Goal: Task Accomplishment & Management: Use online tool/utility

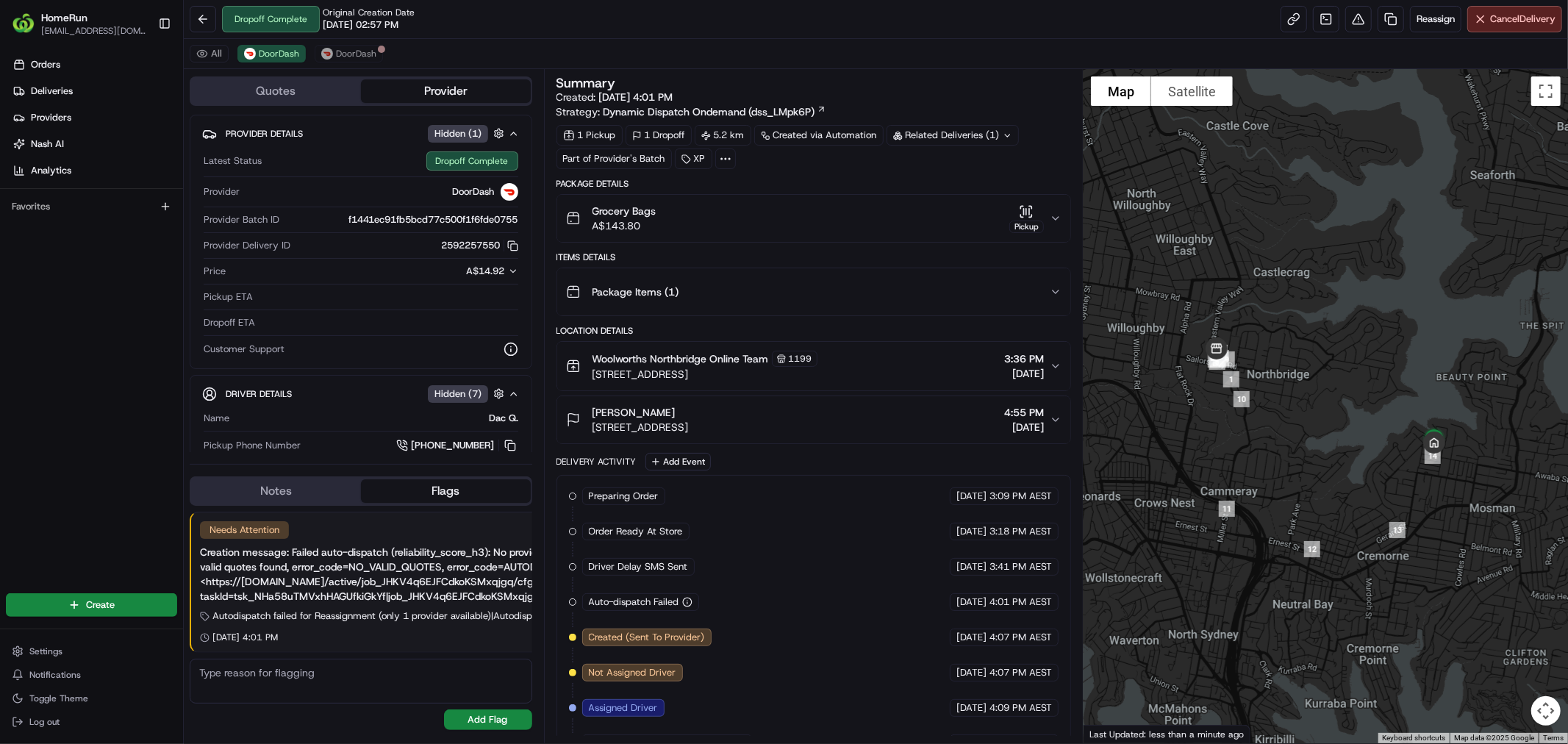
scroll to position [136, 0]
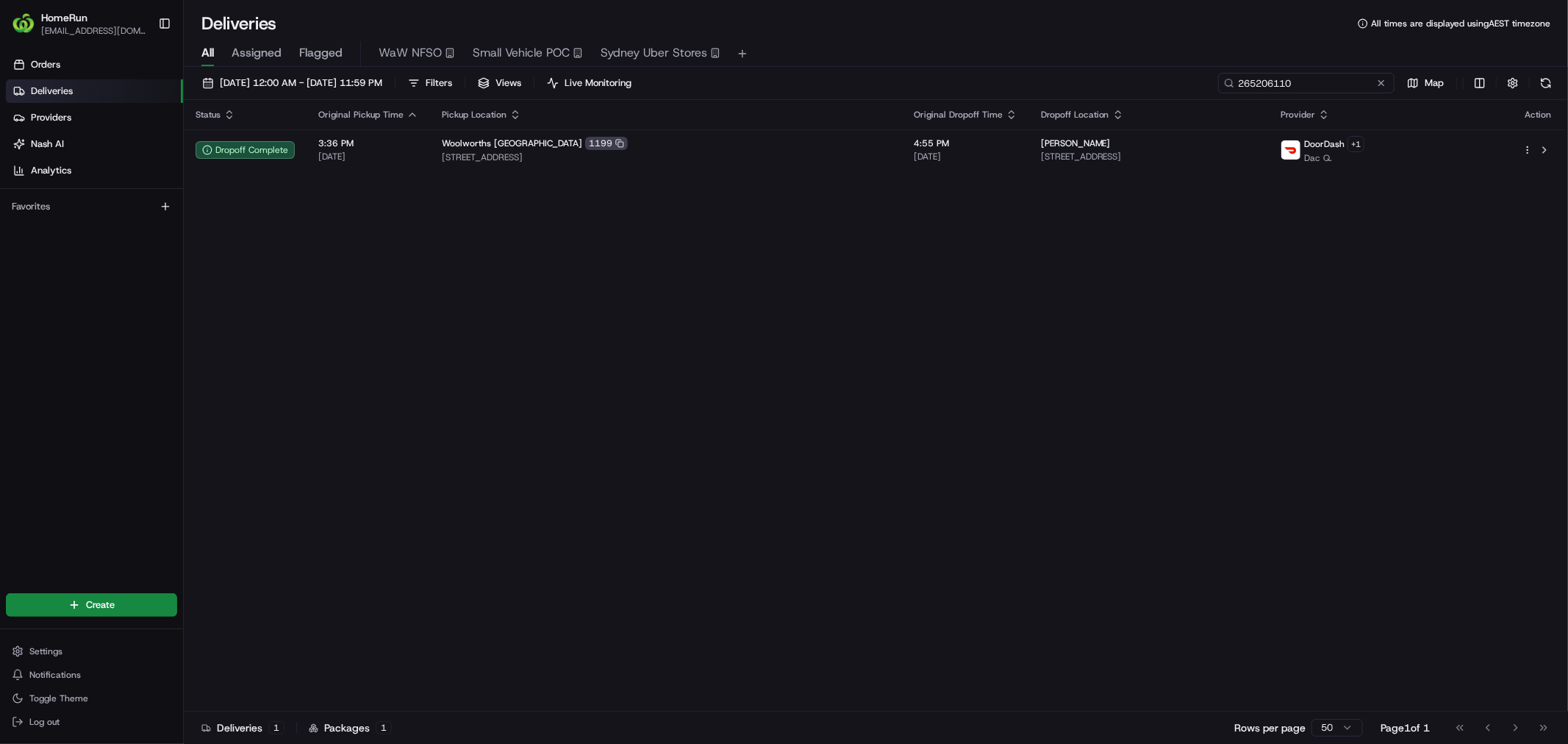
click at [1299, 74] on input "265206110" at bounding box center [1306, 82] width 176 height 21
paste input "1914"
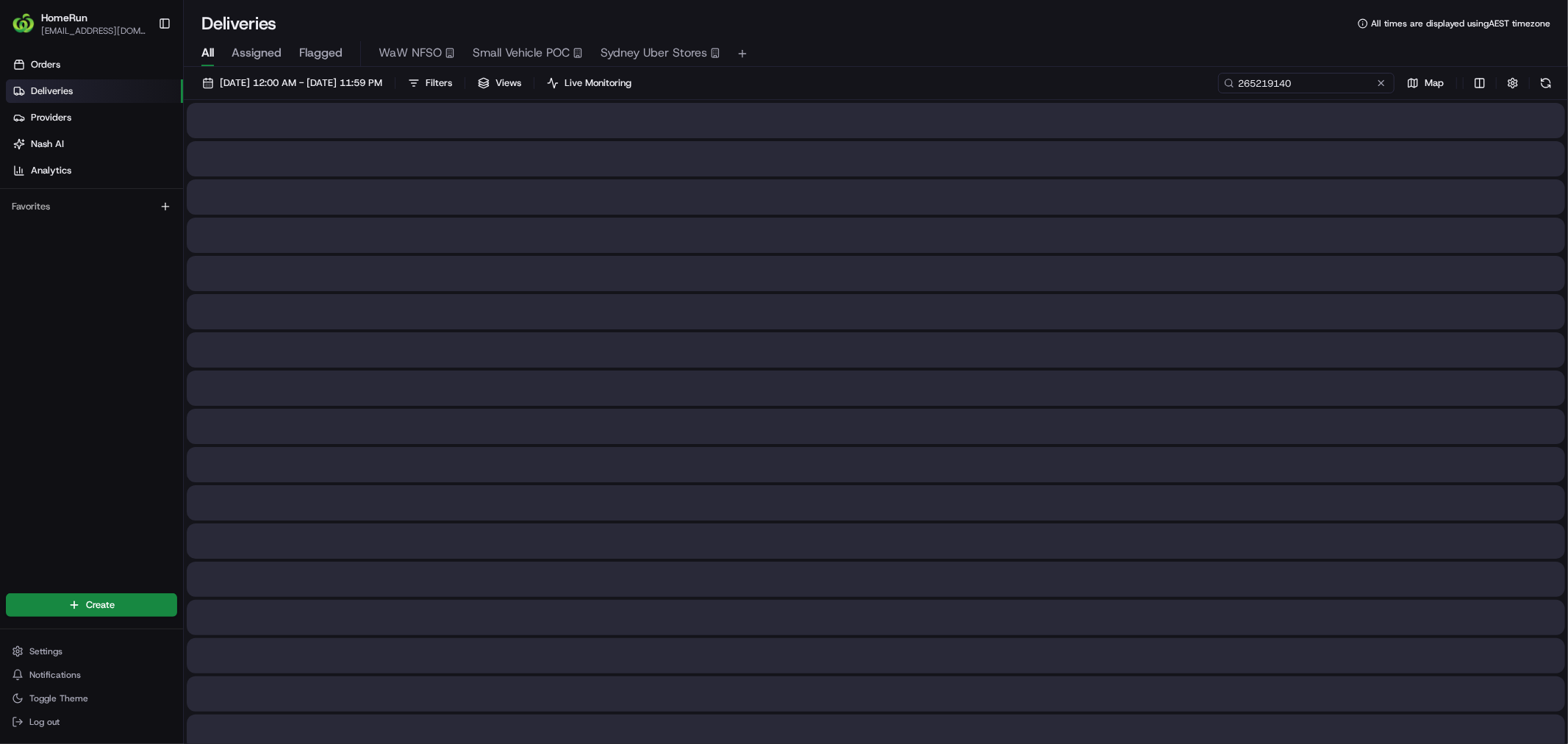
type input "265219140"
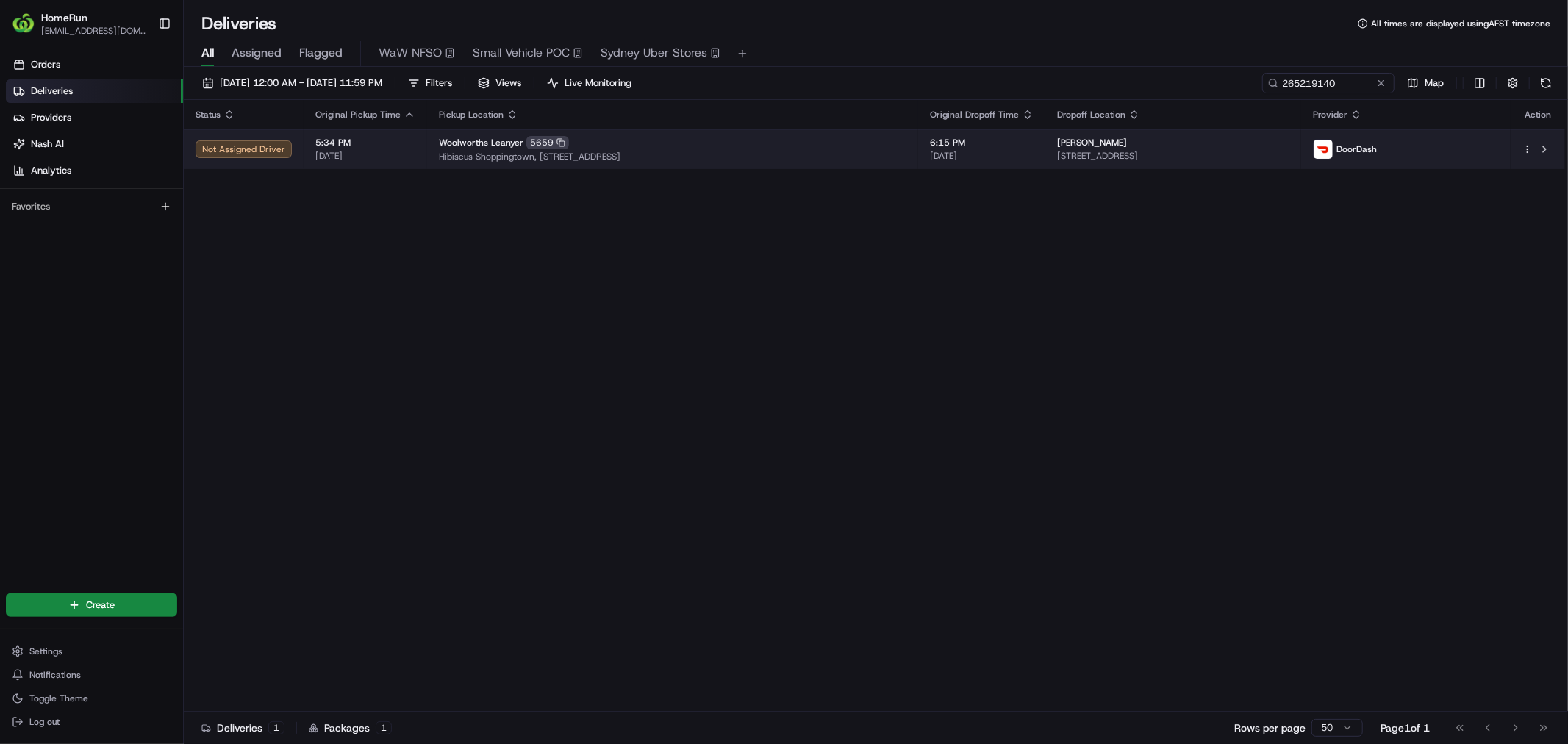
click at [739, 141] on div "Woolworths Leanyer 5659" at bounding box center [672, 142] width 467 height 13
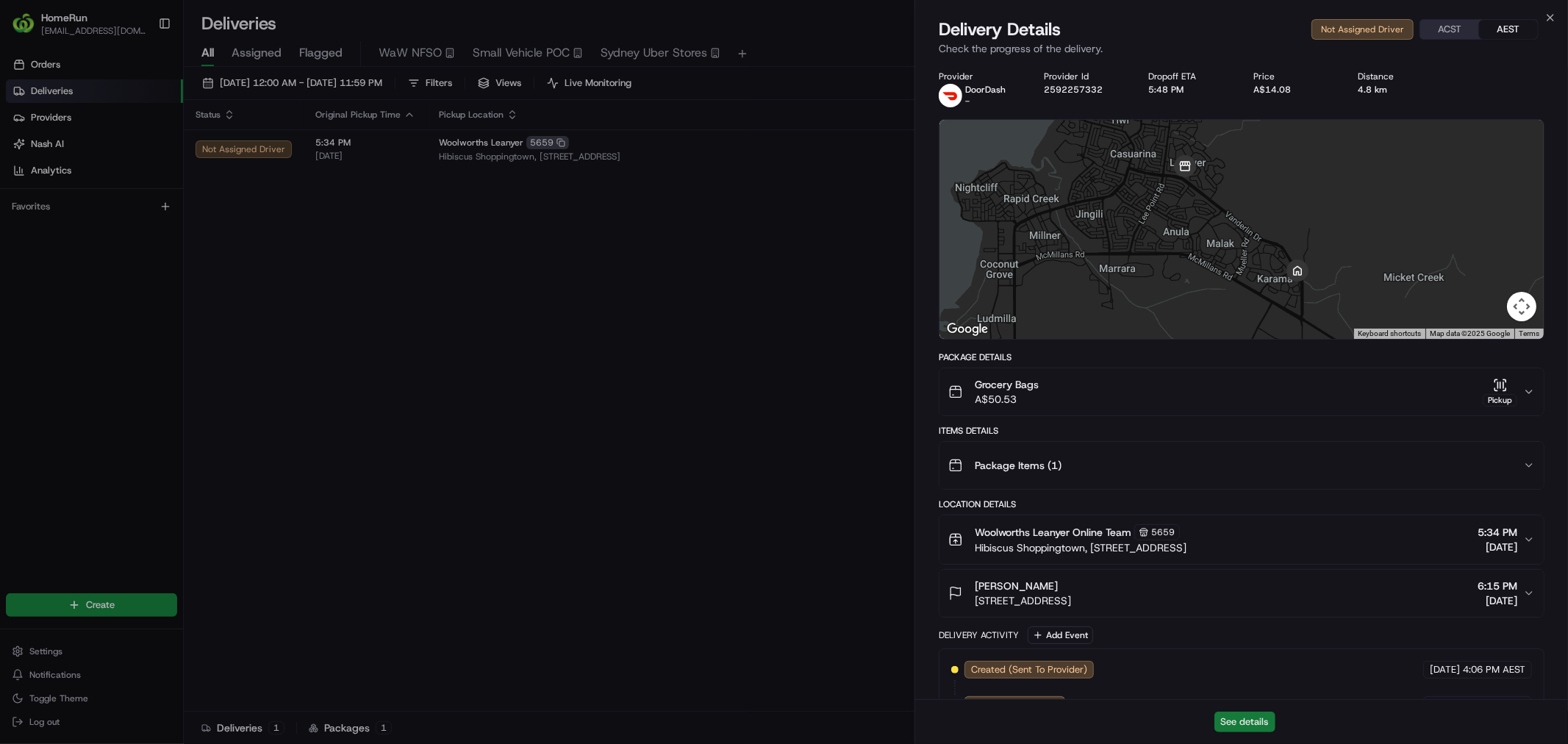
click at [1259, 723] on button "See details" at bounding box center [1245, 721] width 61 height 21
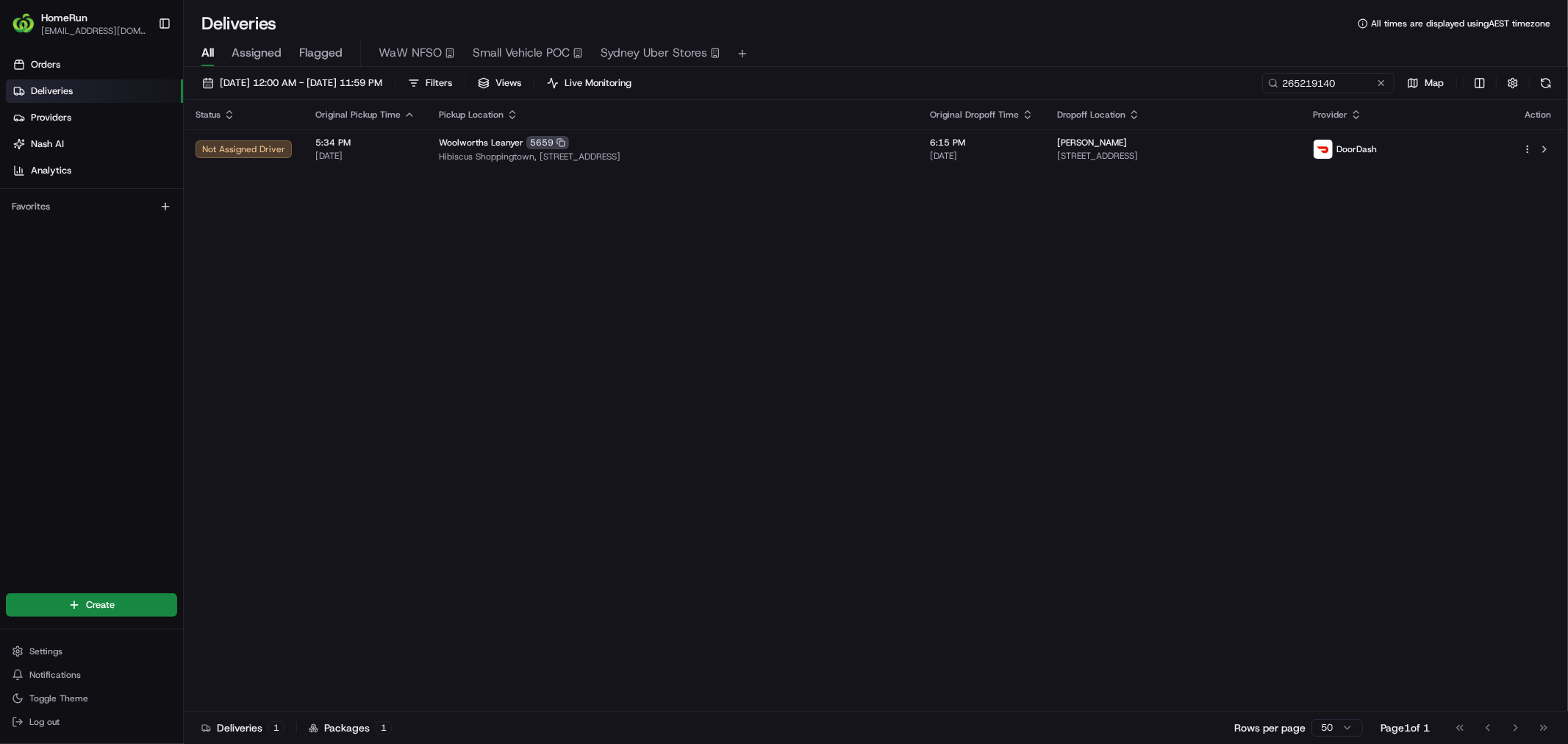
drag, startPoint x: 605, startPoint y: 392, endPoint x: 591, endPoint y: 392, distance: 14.0
drag, startPoint x: 591, startPoint y: 392, endPoint x: 548, endPoint y: 380, distance: 44.6
click at [527, 418] on div "Status Original Pickup Time Pickup Location Original Dropoff Time Dropoff Locat…" at bounding box center [874, 406] width 1381 height 611
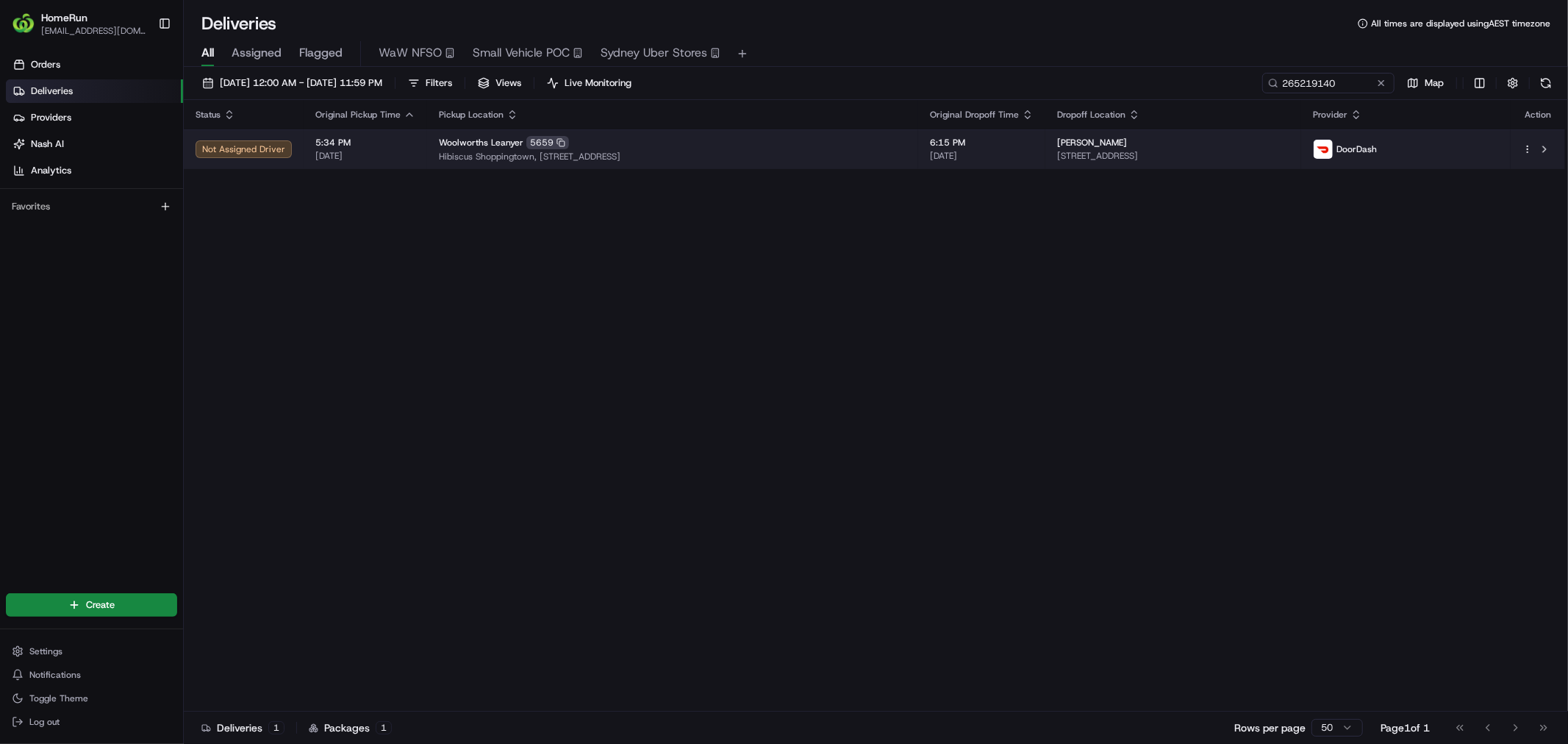
click at [1017, 152] on span "[DATE]" at bounding box center [982, 156] width 104 height 11
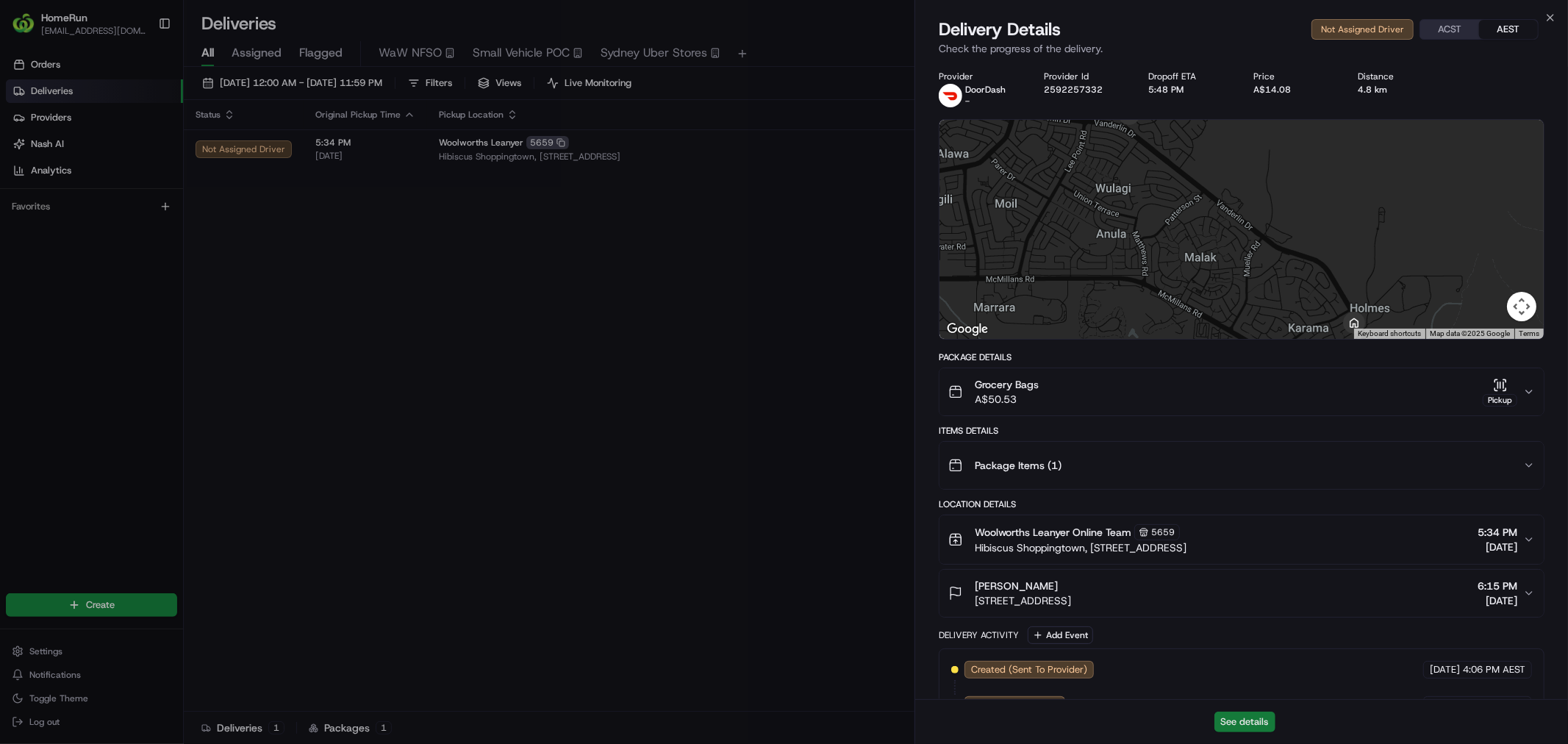
click at [1259, 723] on button "See details" at bounding box center [1245, 721] width 61 height 21
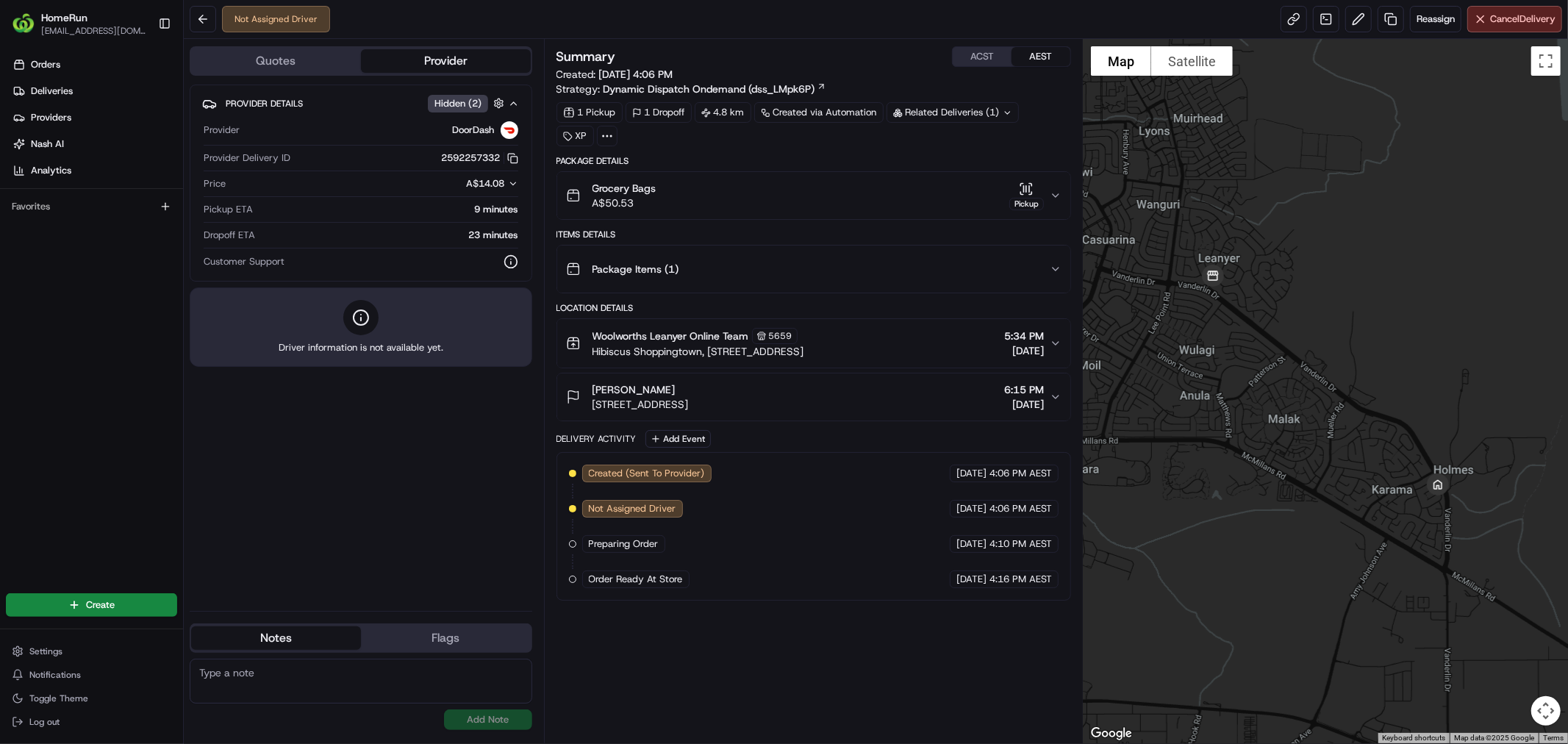
drag, startPoint x: 746, startPoint y: 634, endPoint x: 717, endPoint y: 632, distance: 29.1
click at [717, 632] on div "Summary ACST AEST Created: 17/08/2025 4:06 PM Strategy: Dynamic Dispatch Ondema…" at bounding box center [813, 391] width 515 height 689
drag, startPoint x: 760, startPoint y: 562, endPoint x: 762, endPoint y: 323, distance: 239.0
click at [724, 561] on div "Created (Sent To Provider) DoorDash 17/08/2025 4:06 PM AEST Not Assigned Driver…" at bounding box center [813, 526] width 489 height 123
drag, startPoint x: 839, startPoint y: 585, endPoint x: 807, endPoint y: 583, distance: 32.1
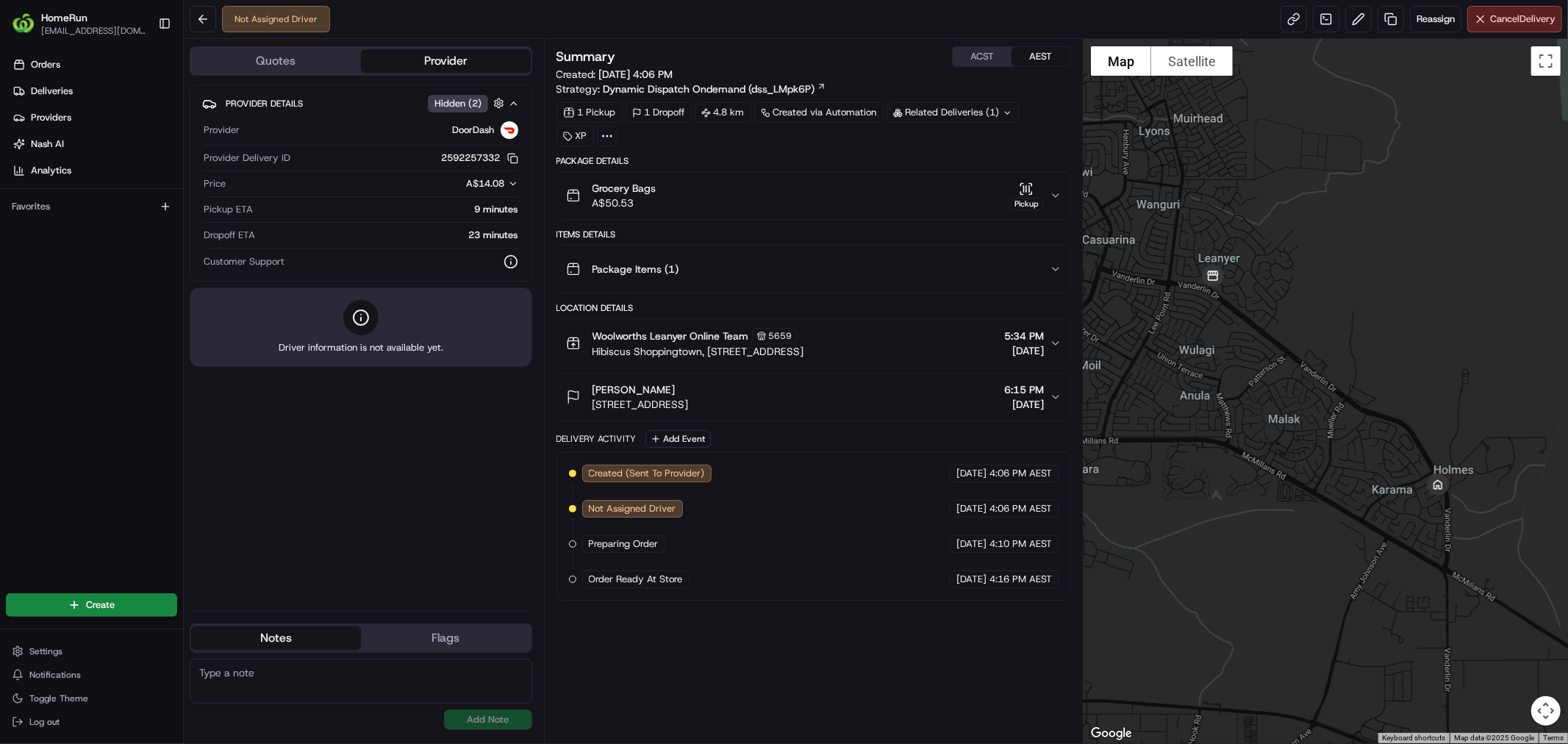
click at [807, 583] on div "Created (Sent To Provider) DoorDash 17/08/2025 4:06 PM AEST Not Assigned Driver…" at bounding box center [813, 526] width 489 height 123
drag, startPoint x: 832, startPoint y: 566, endPoint x: 814, endPoint y: 563, distance: 18.2
click at [814, 563] on div "Created (Sent To Provider) DoorDash 17/08/2025 4:06 PM AEST Not Assigned Driver…" at bounding box center [813, 526] width 489 height 123
drag, startPoint x: 780, startPoint y: 533, endPoint x: 736, endPoint y: 532, distance: 44.0
click at [736, 532] on div "Created (Sent To Provider) DoorDash 17/08/2025 4:06 PM AEST Not Assigned Driver…" at bounding box center [813, 526] width 489 height 123
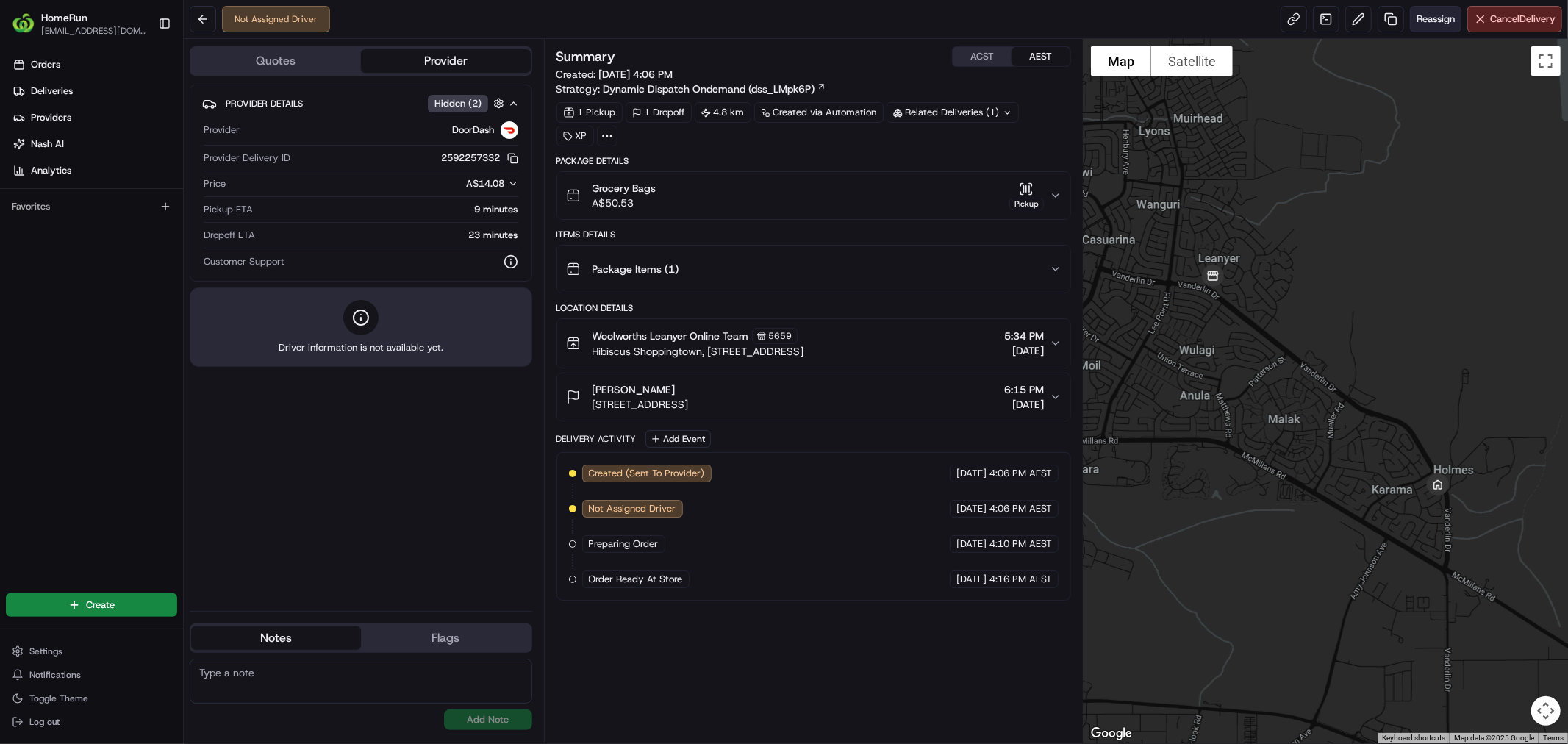
click at [1429, 11] on button "Reassign" at bounding box center [1435, 19] width 51 height 27
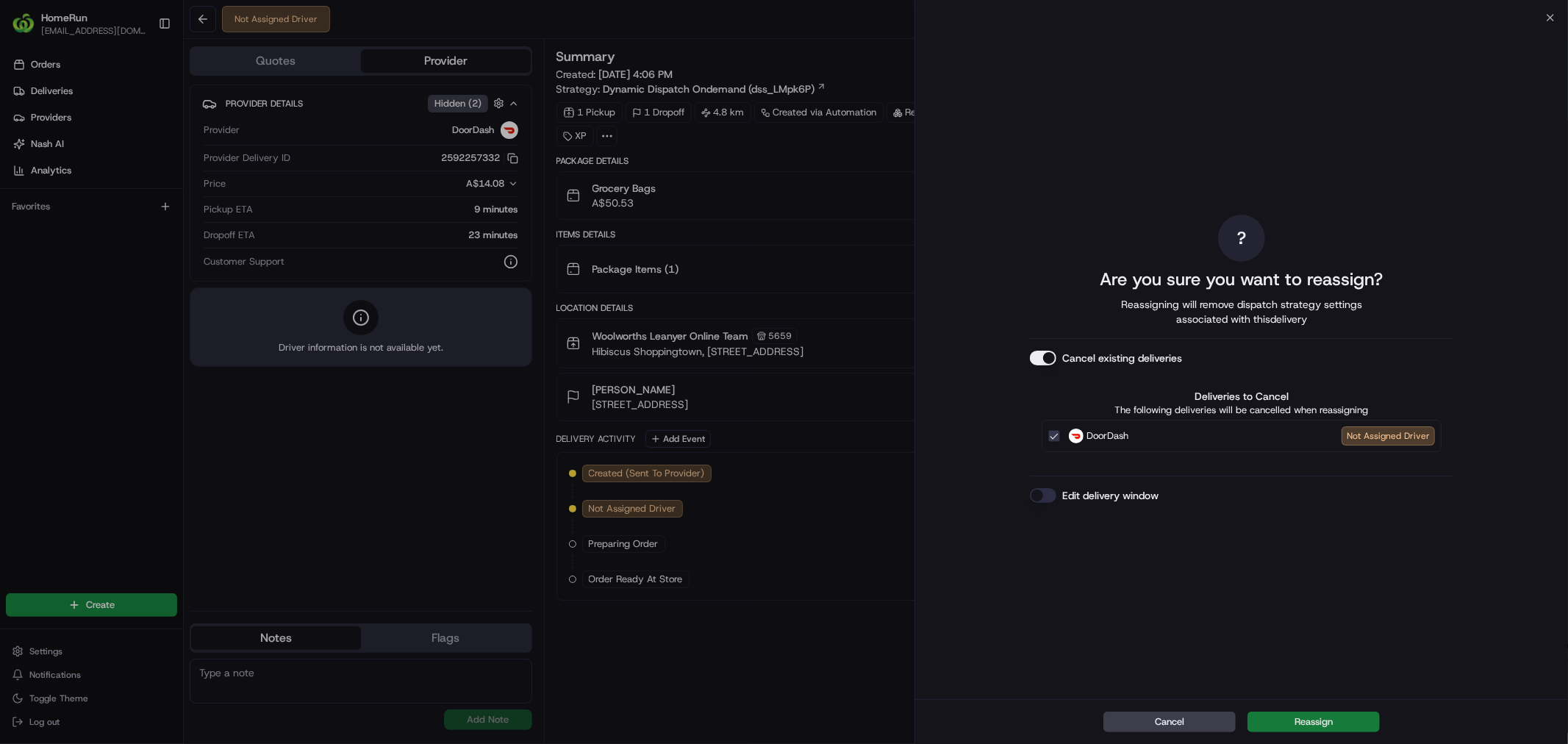
click at [1304, 722] on button "Reassign" at bounding box center [1313, 721] width 133 height 21
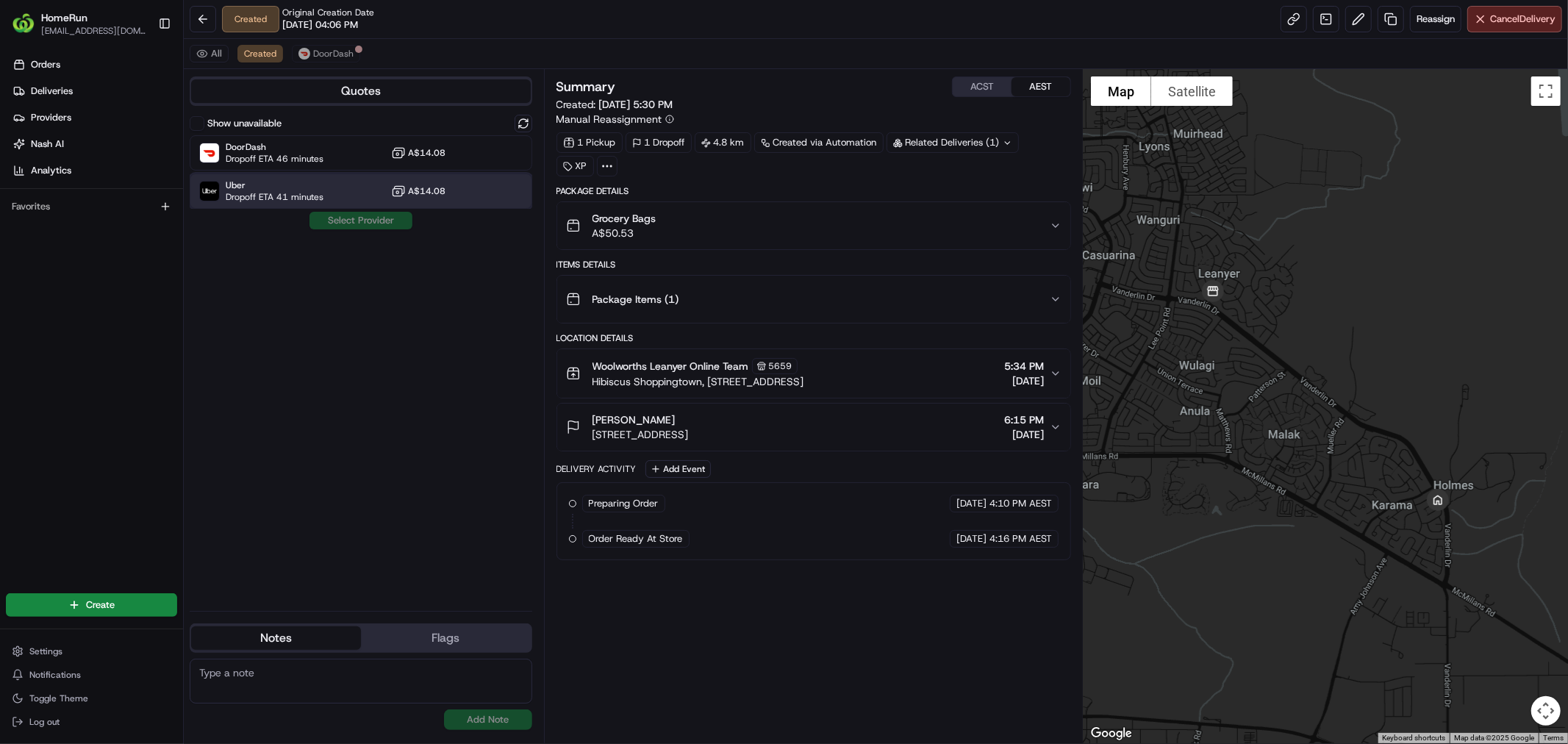
click at [245, 181] on span "Uber" at bounding box center [274, 184] width 98 height 11
click at [348, 224] on button "Assign Provider" at bounding box center [361, 220] width 104 height 18
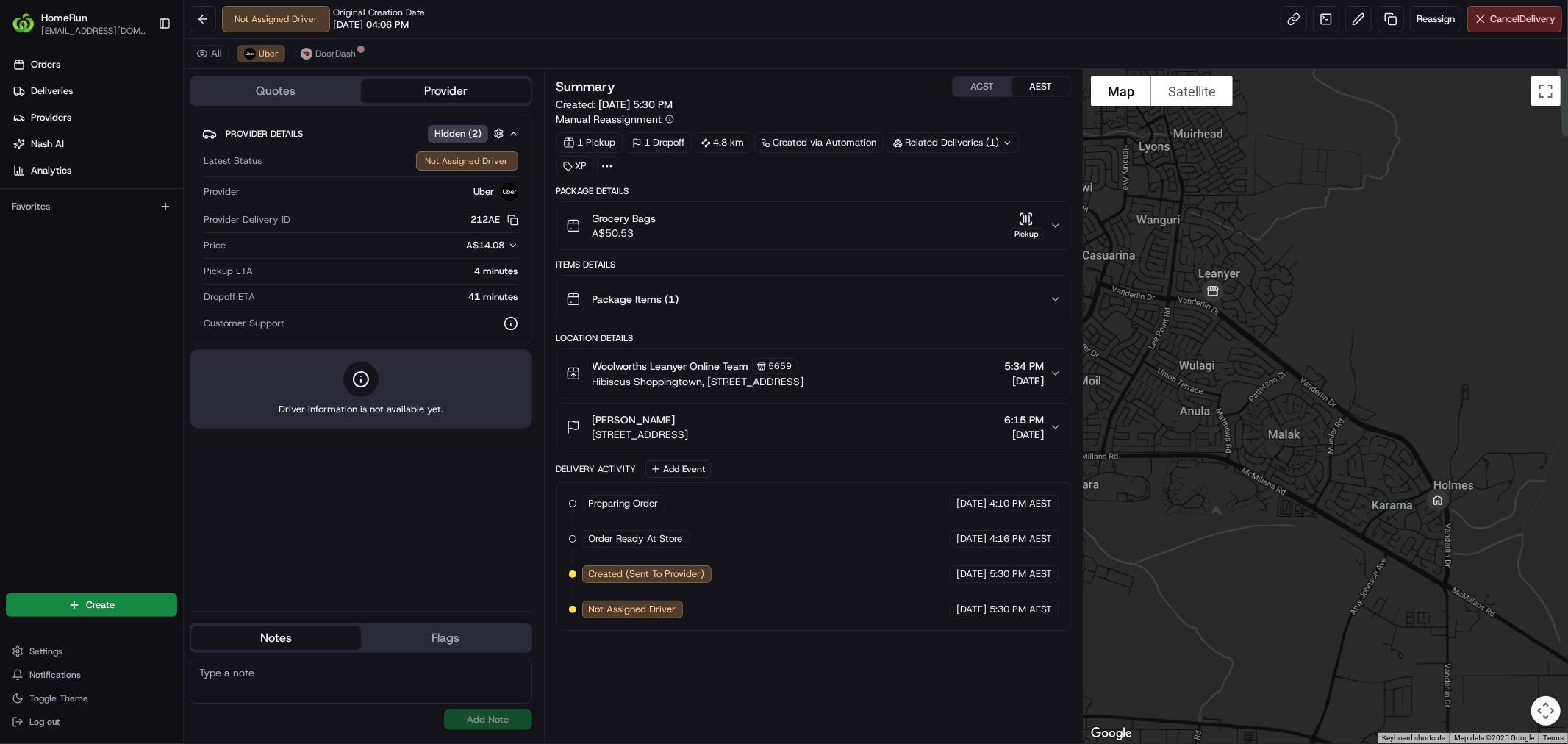
drag, startPoint x: 806, startPoint y: 255, endPoint x: 781, endPoint y: 250, distance: 25.5
click at [781, 250] on div "Grocery Bags A$50.53 Pickup" at bounding box center [813, 226] width 515 height 49
